Goal: Check status

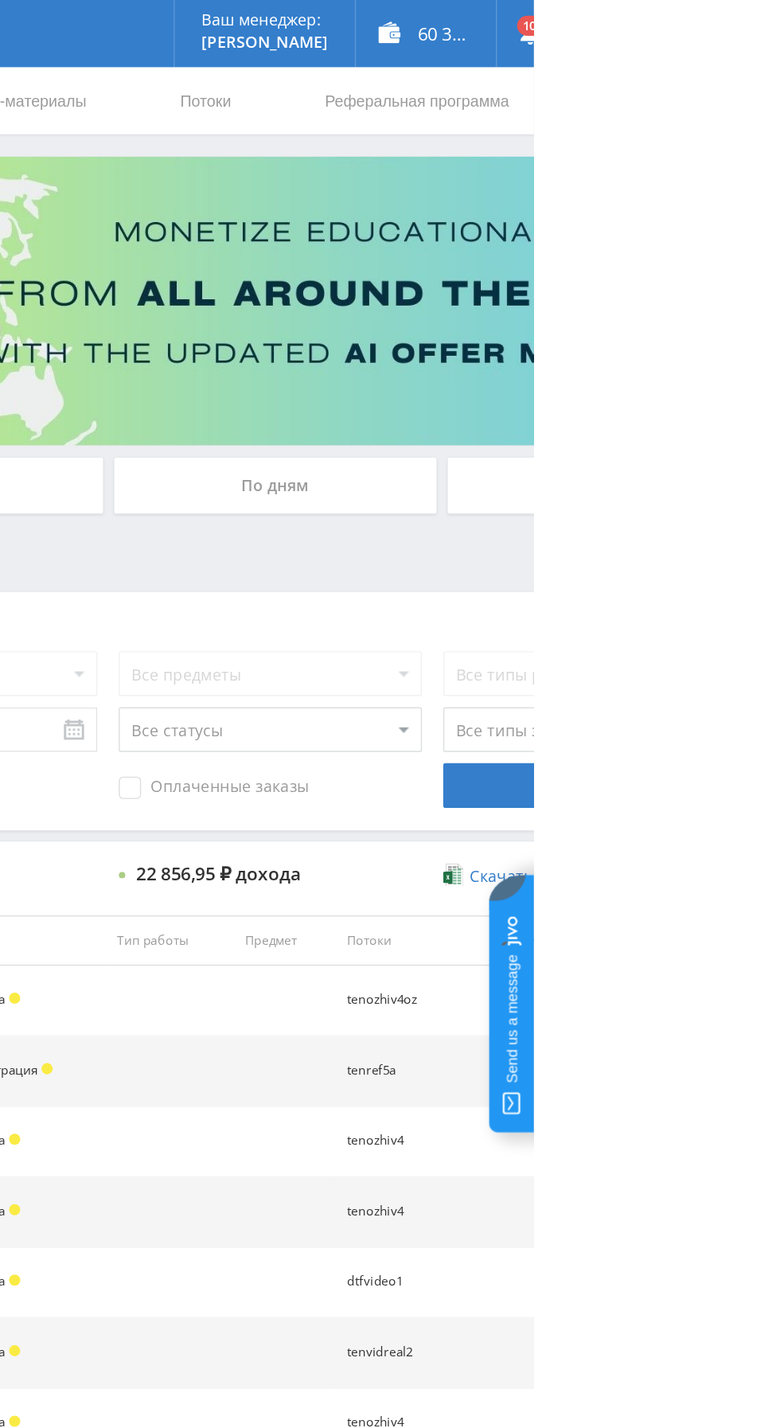
click at [541, 335] on div "По дням" at bounding box center [596, 346] width 229 height 40
click at [0, 0] on input "По дням" at bounding box center [0, 0] width 0 height 0
